Goal: Transaction & Acquisition: Register for event/course

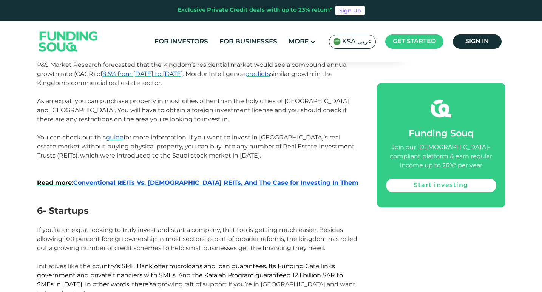
scroll to position [1399, 0]
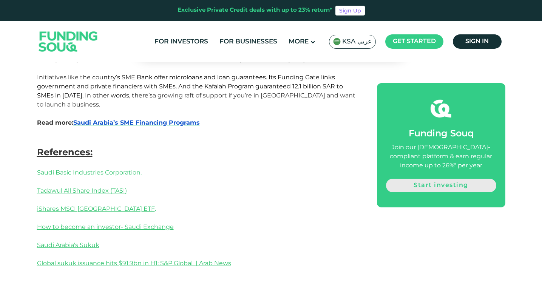
click at [424, 186] on link "Start investing" at bounding box center [441, 186] width 110 height 14
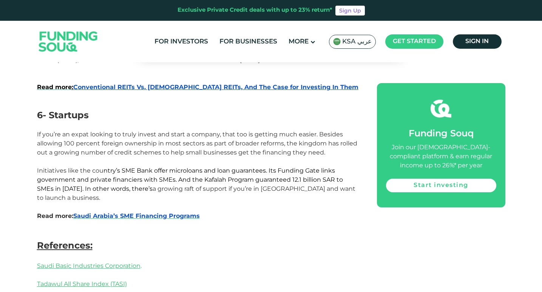
scroll to position [1041, 0]
